Goal: Information Seeking & Learning: Learn about a topic

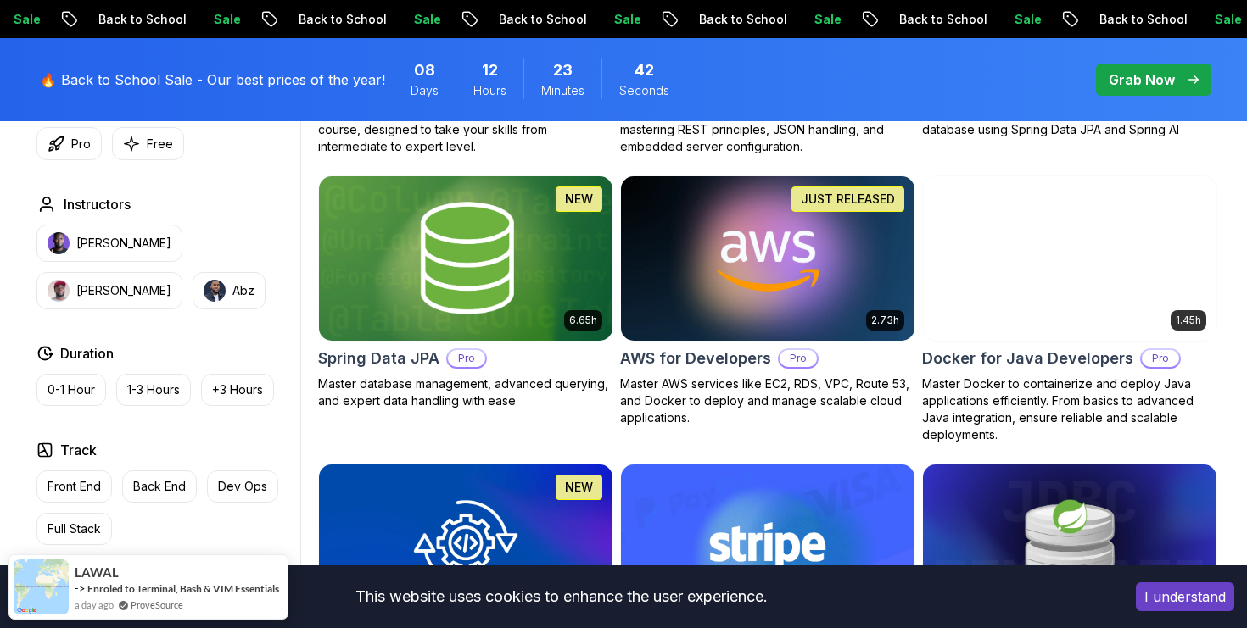
scroll to position [715, 0]
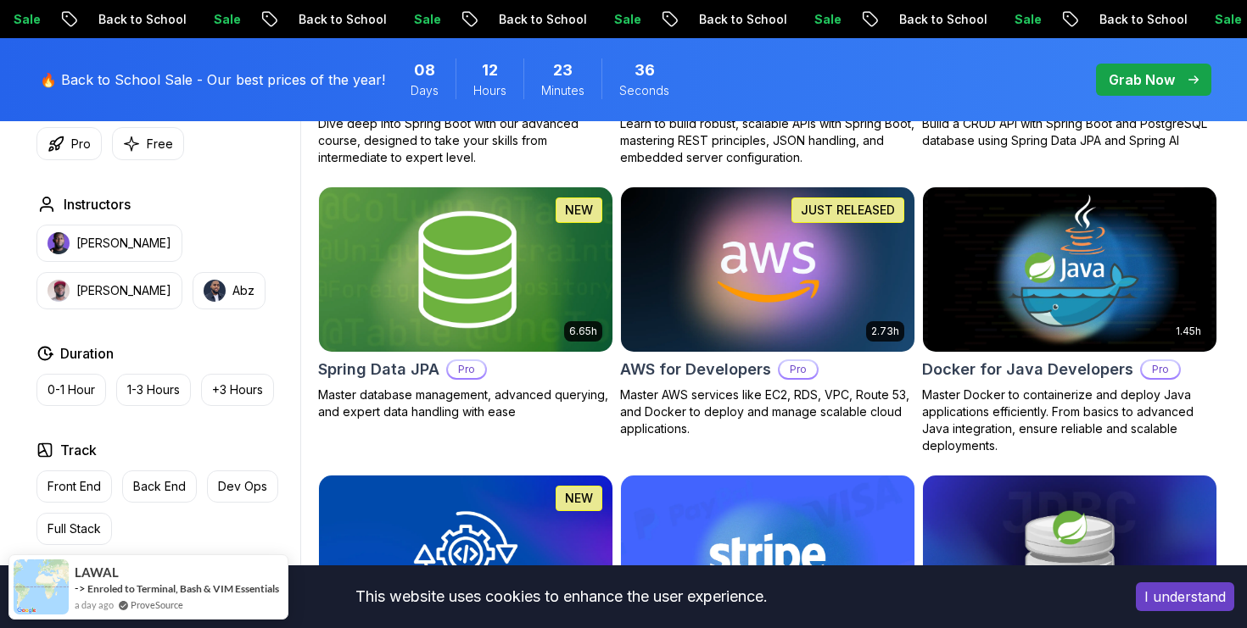
click at [517, 276] on img at bounding box center [465, 269] width 308 height 172
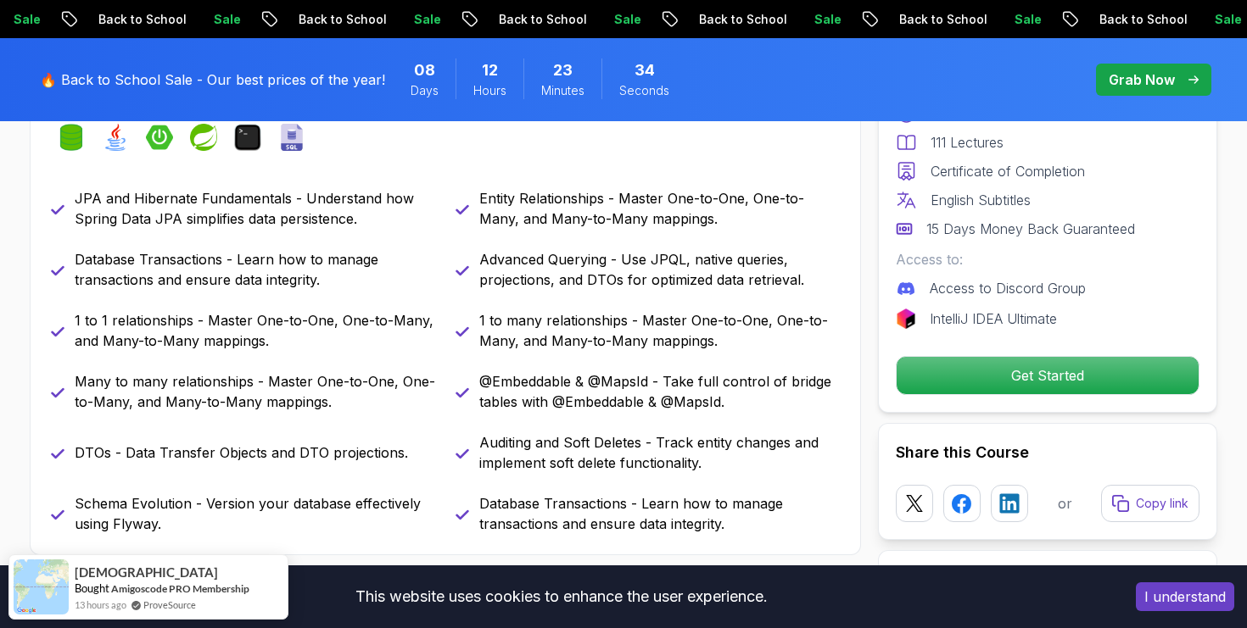
scroll to position [799, 0]
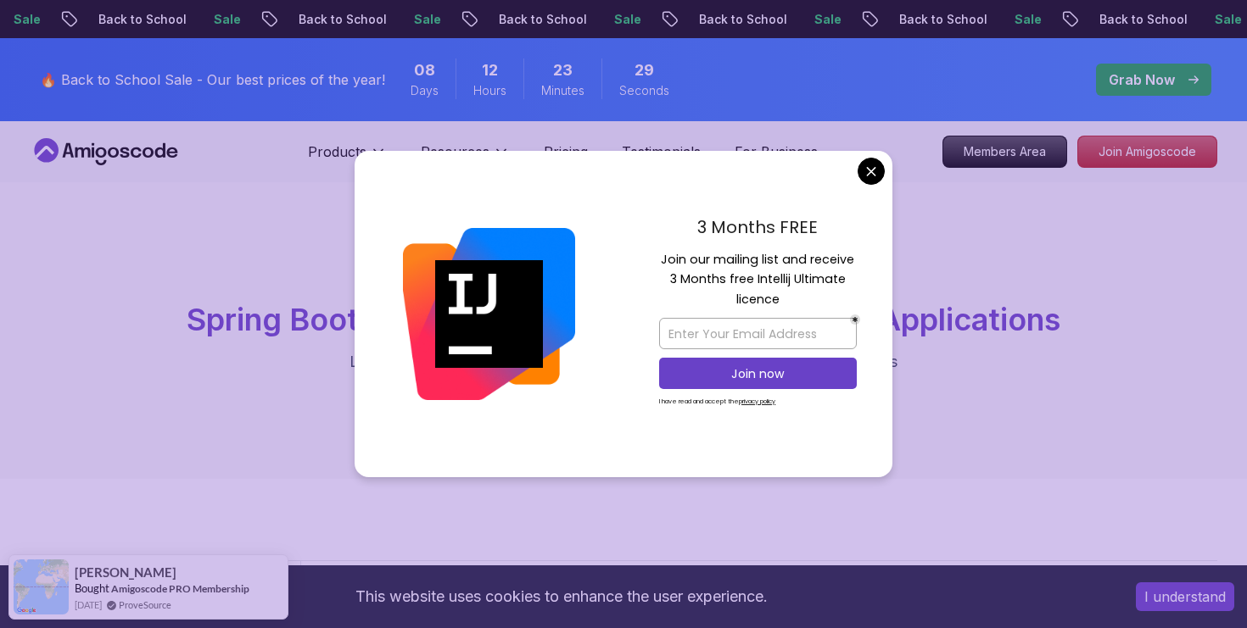
click at [857, 176] on div "3 Months FREE Join our mailing list and receive 3 Months free Intellij Ultimate…" at bounding box center [757, 314] width 269 height 327
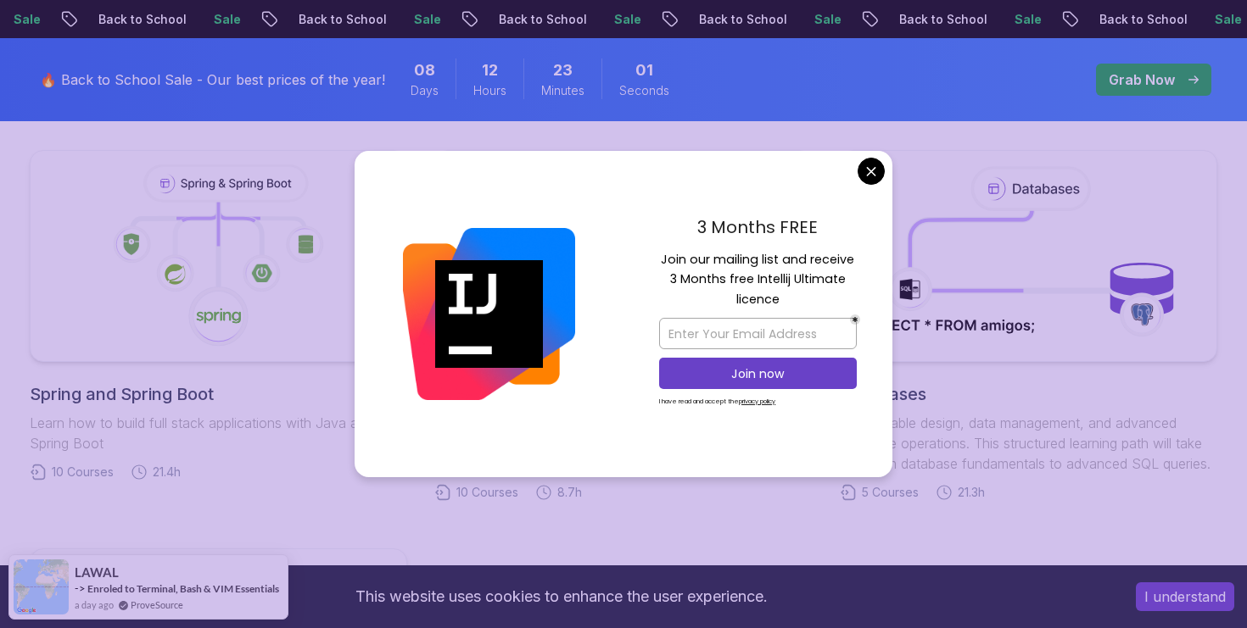
scroll to position [856, 0]
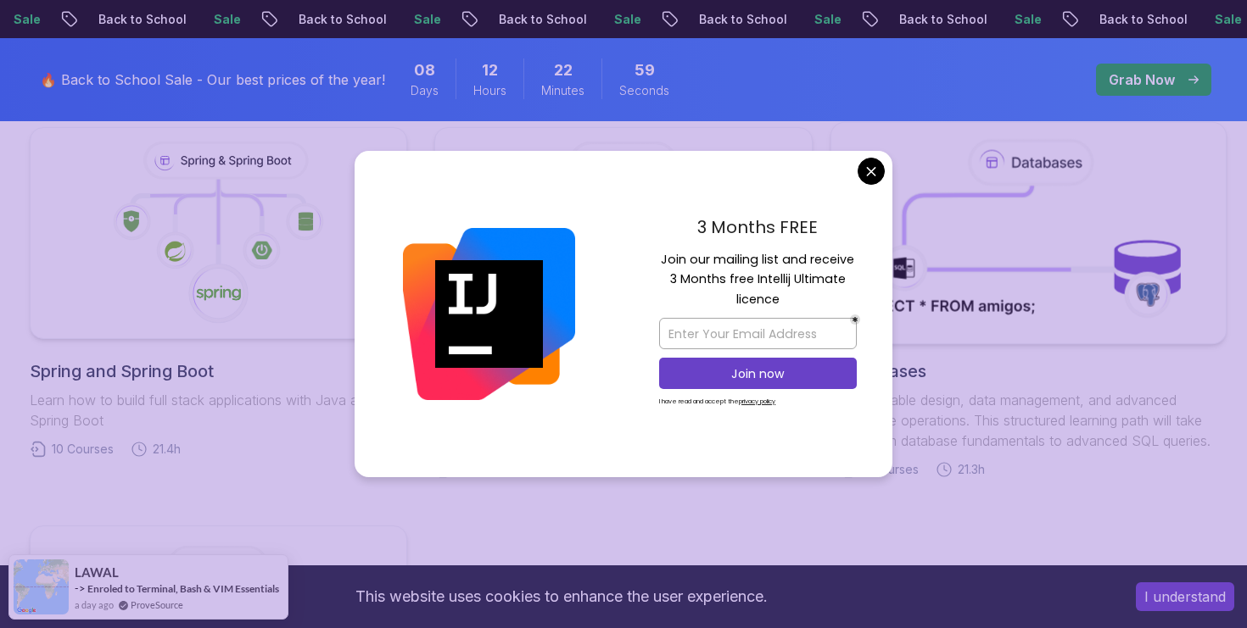
click at [868, 167] on body "Sale Back to School Sale Back to School Sale Back to School Sale Back to School…" at bounding box center [623, 464] width 1247 height 2641
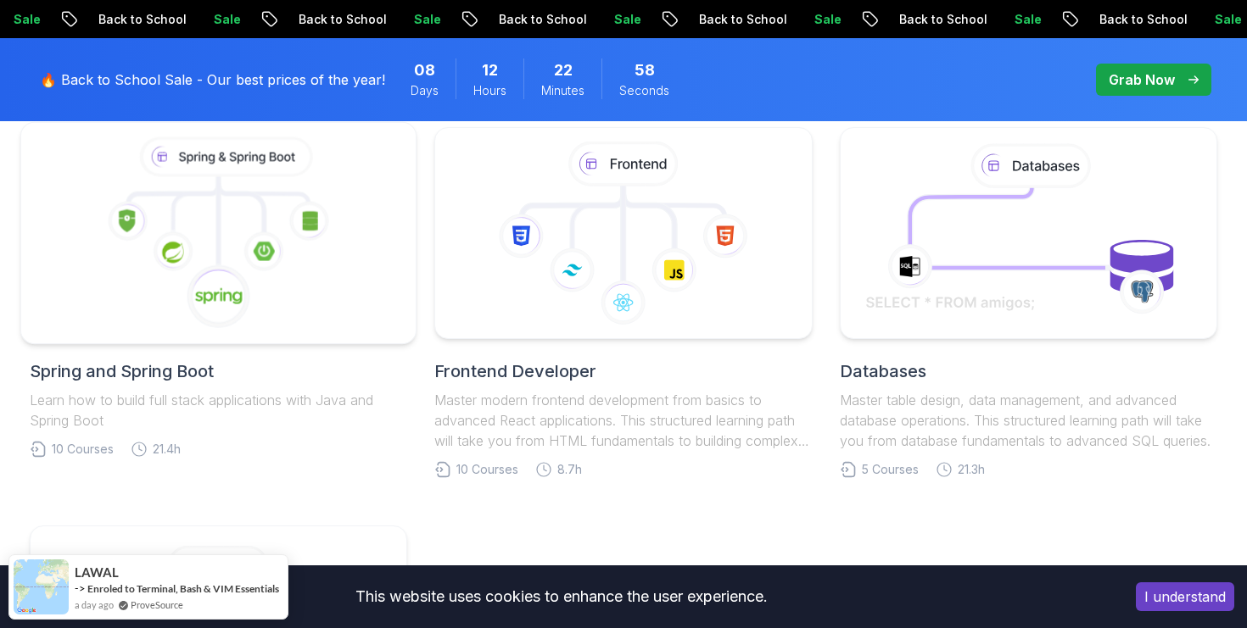
click at [244, 256] on icon at bounding box center [264, 252] width 40 height 40
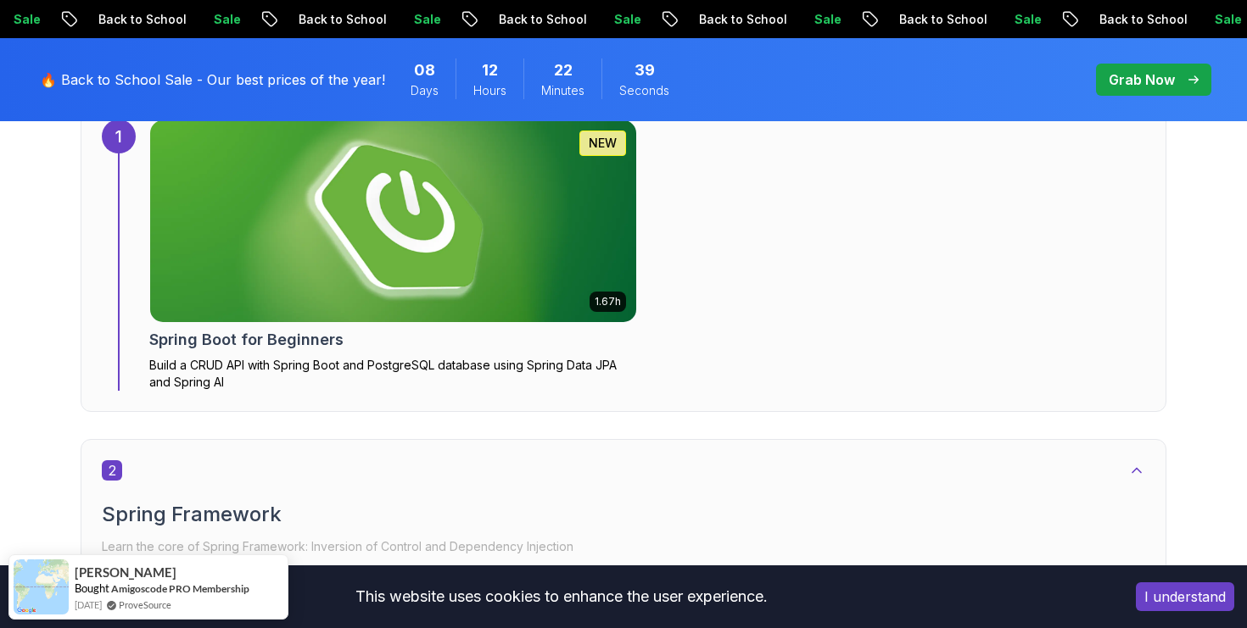
scroll to position [1231, 0]
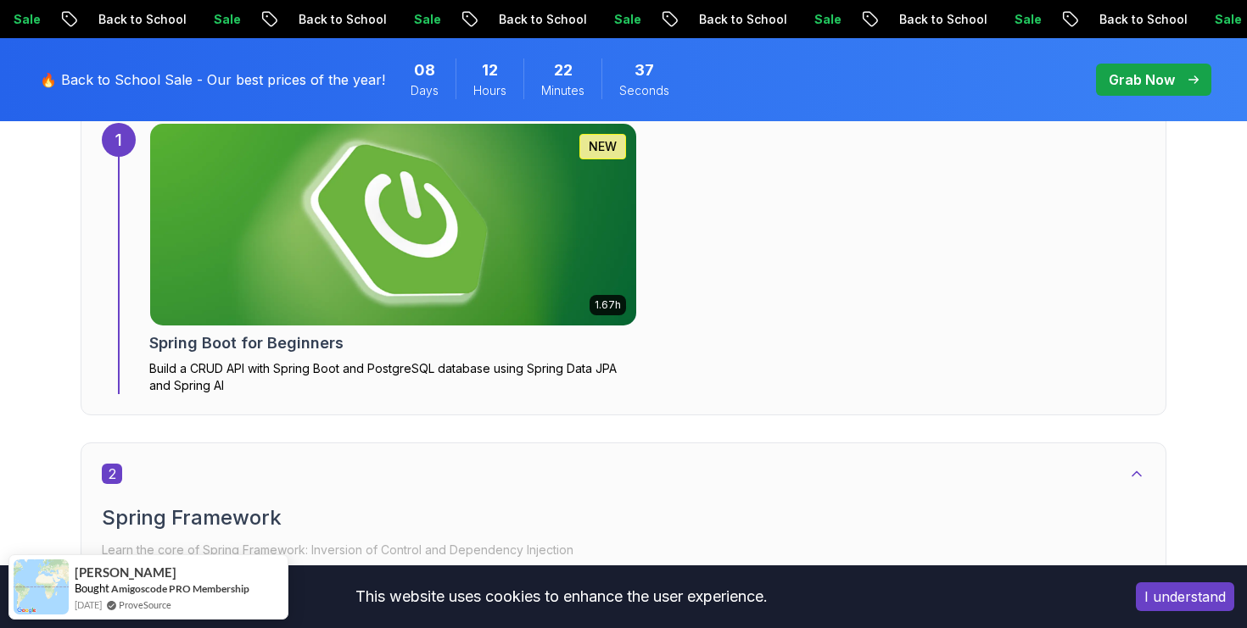
click at [241, 333] on h2 "Spring Boot for Beginners" at bounding box center [246, 344] width 194 height 24
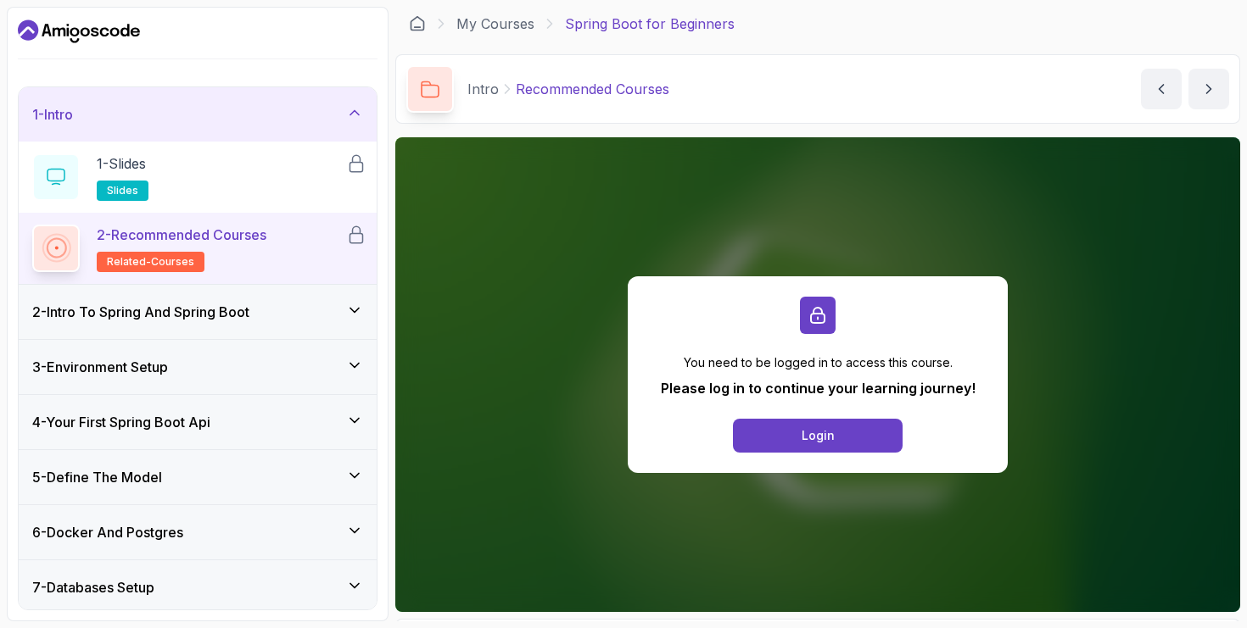
scroll to position [280, 0]
